Goal: Information Seeking & Learning: Learn about a topic

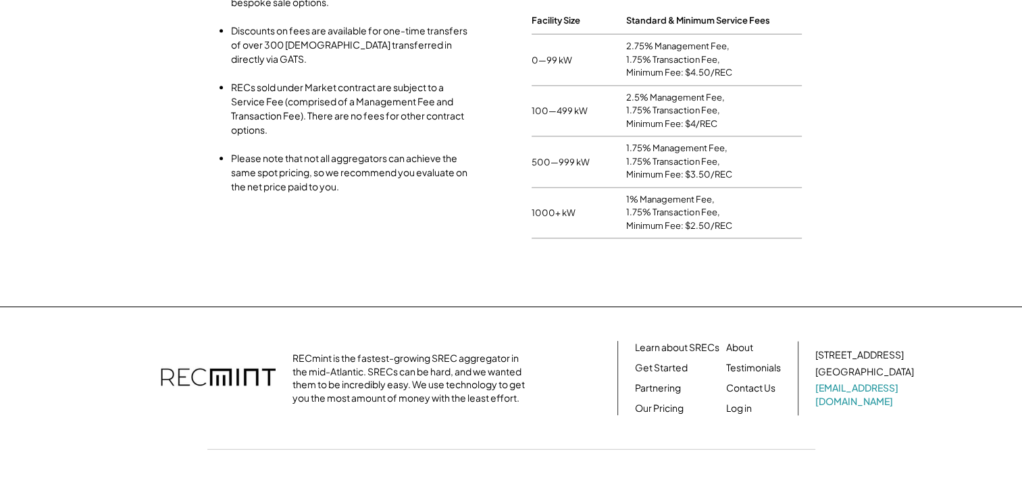
scroll to position [1653, 0]
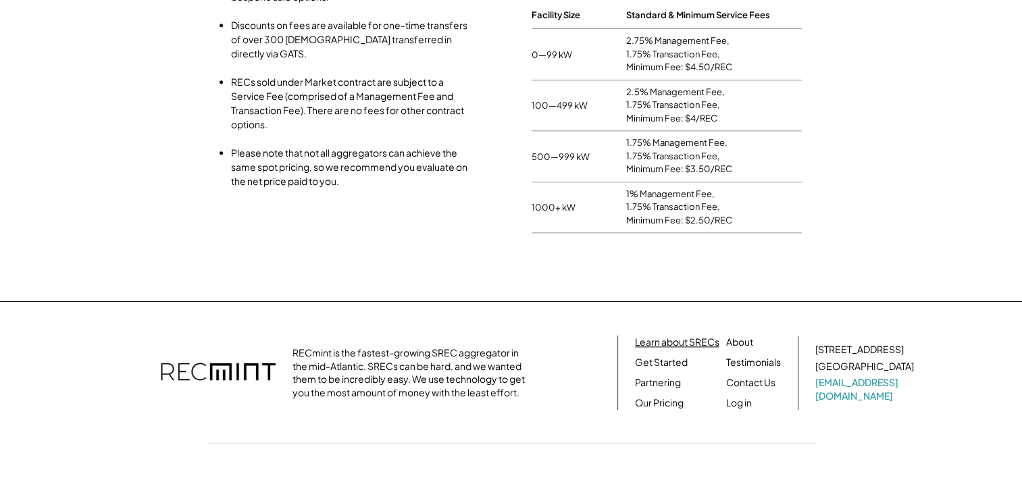
click at [697, 336] on link "Learn about SRECs" at bounding box center [677, 343] width 84 height 14
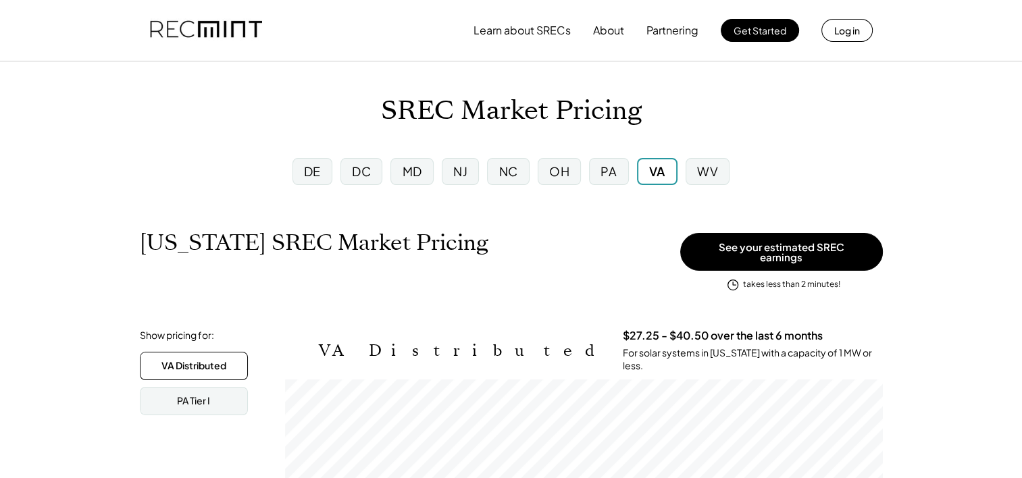
scroll to position [222, 598]
